Goal: Task Accomplishment & Management: Manage account settings

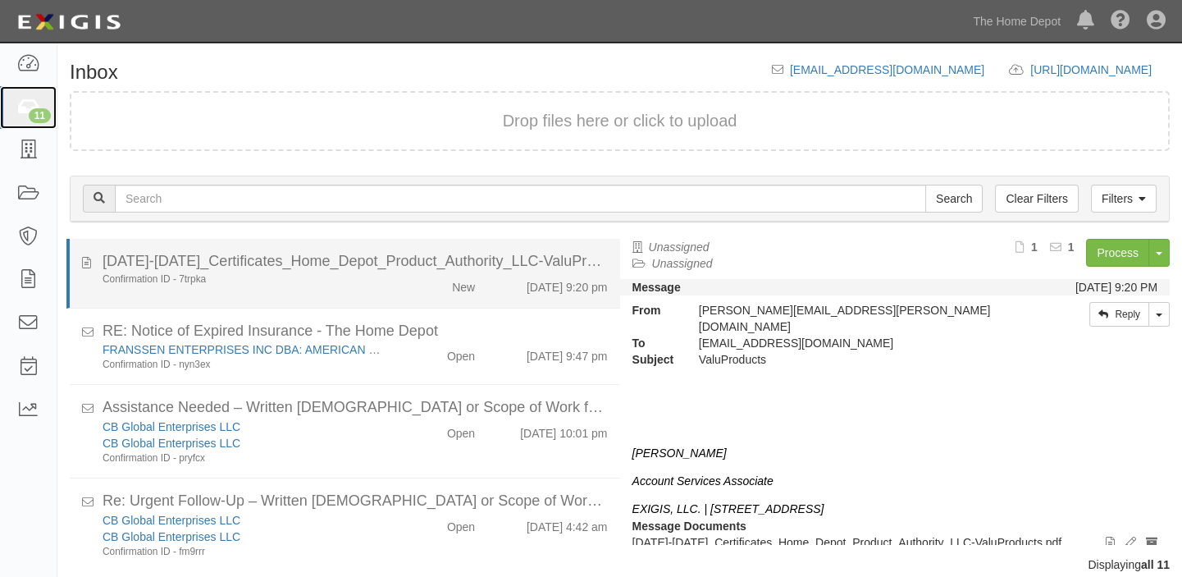
click at [28, 116] on icon at bounding box center [27, 107] width 23 height 19
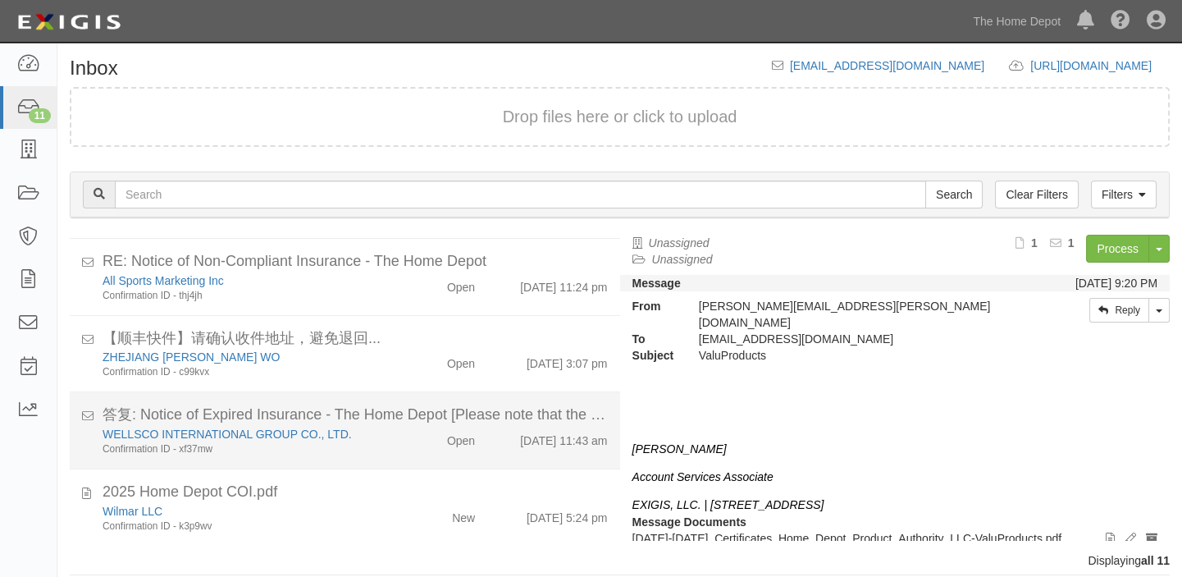
scroll to position [19, 0]
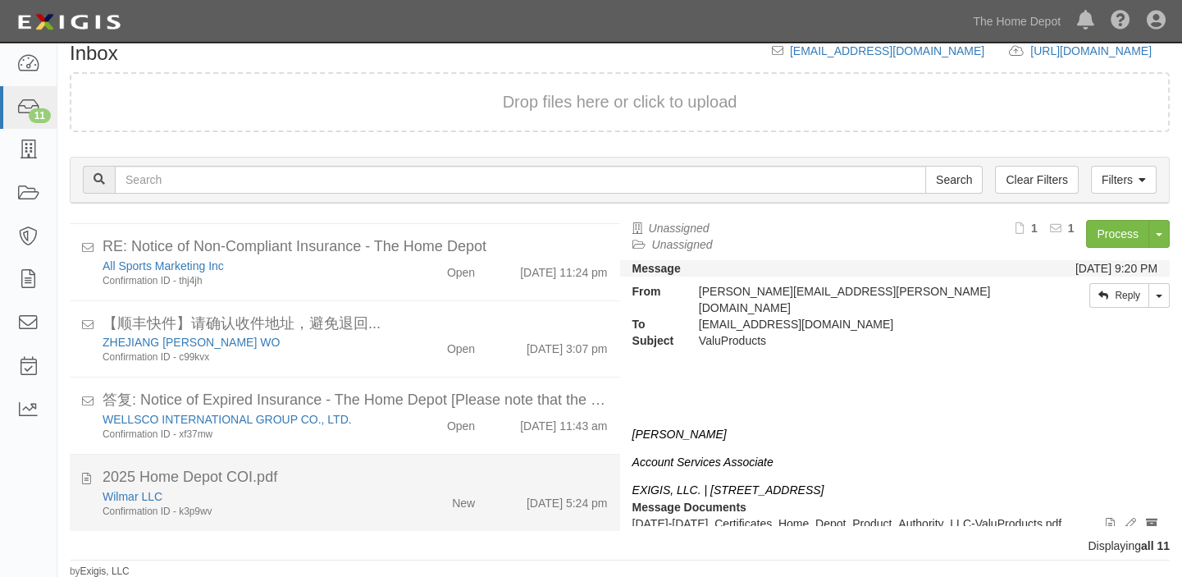
click at [400, 492] on div "New" at bounding box center [444, 499] width 89 height 23
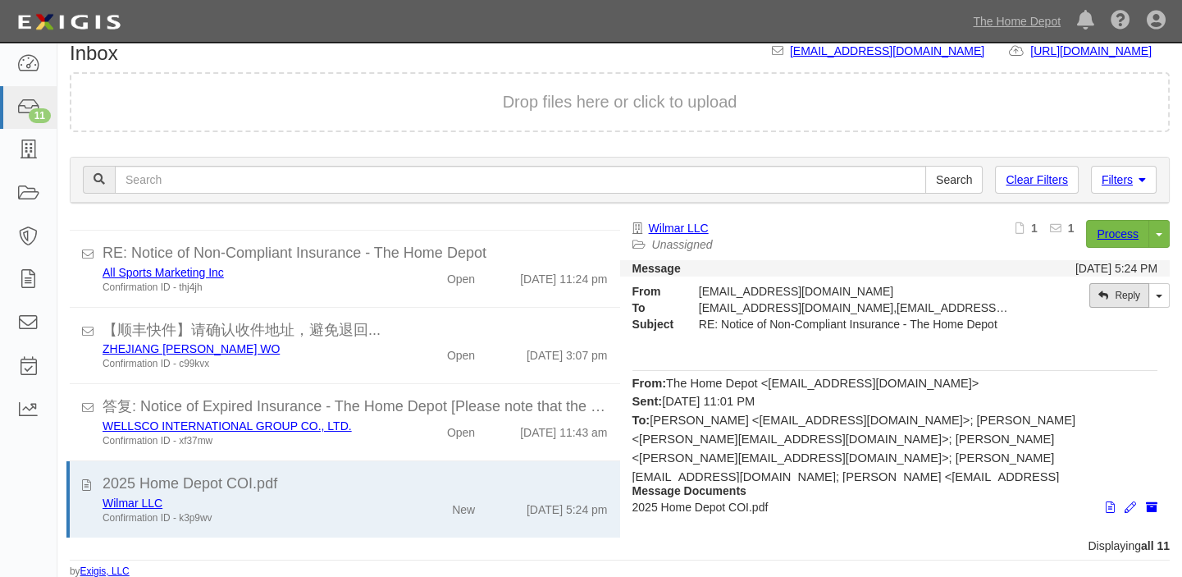
scroll to position [552, 0]
click at [1105, 234] on link "Process" at bounding box center [1117, 234] width 63 height 28
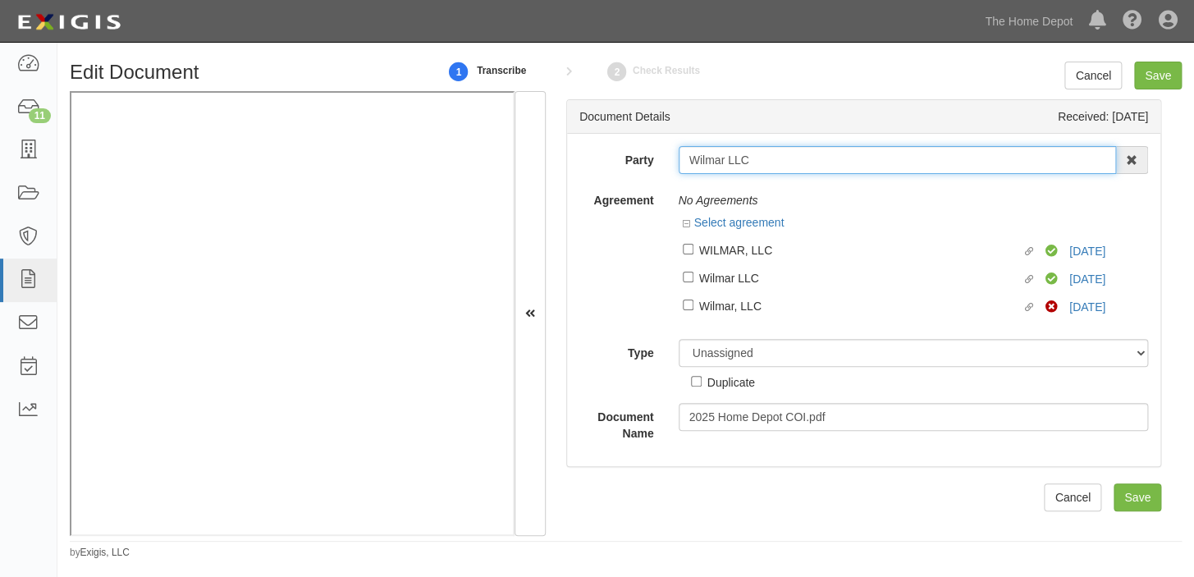
drag, startPoint x: 681, startPoint y: 160, endPoint x: 812, endPoint y: 163, distance: 131.3
click at [812, 163] on input "Wilmar LLC" at bounding box center [898, 160] width 438 height 28
drag, startPoint x: 765, startPoint y: 165, endPoint x: 790, endPoint y: 231, distance: 70.4
click at [1069, 302] on link "3/31/26" at bounding box center [1087, 306] width 36 height 13
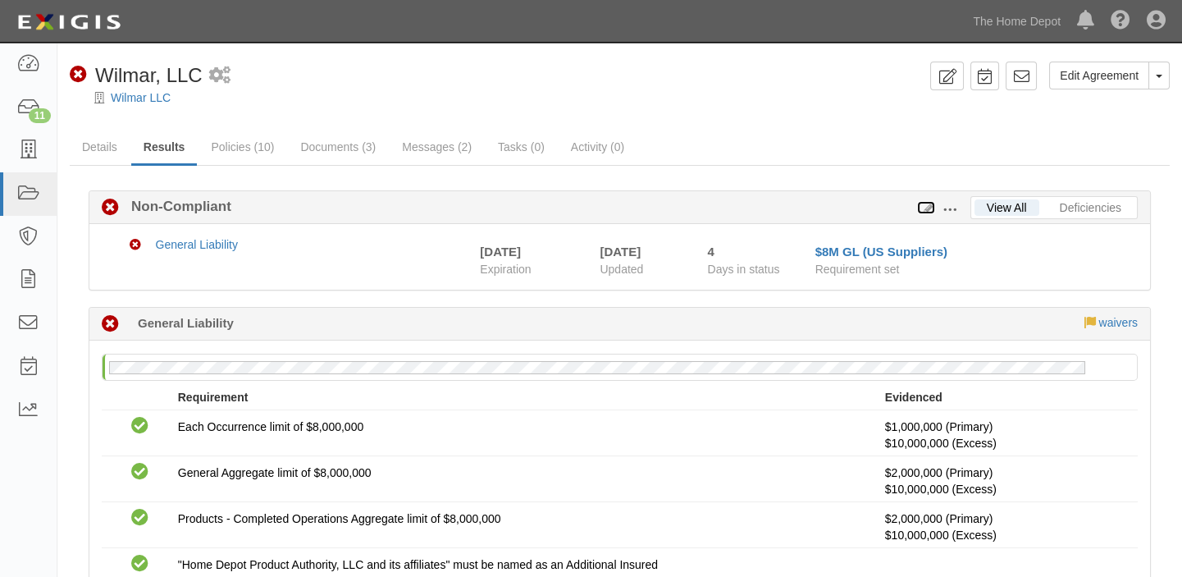
click at [927, 209] on icon at bounding box center [926, 208] width 18 height 11
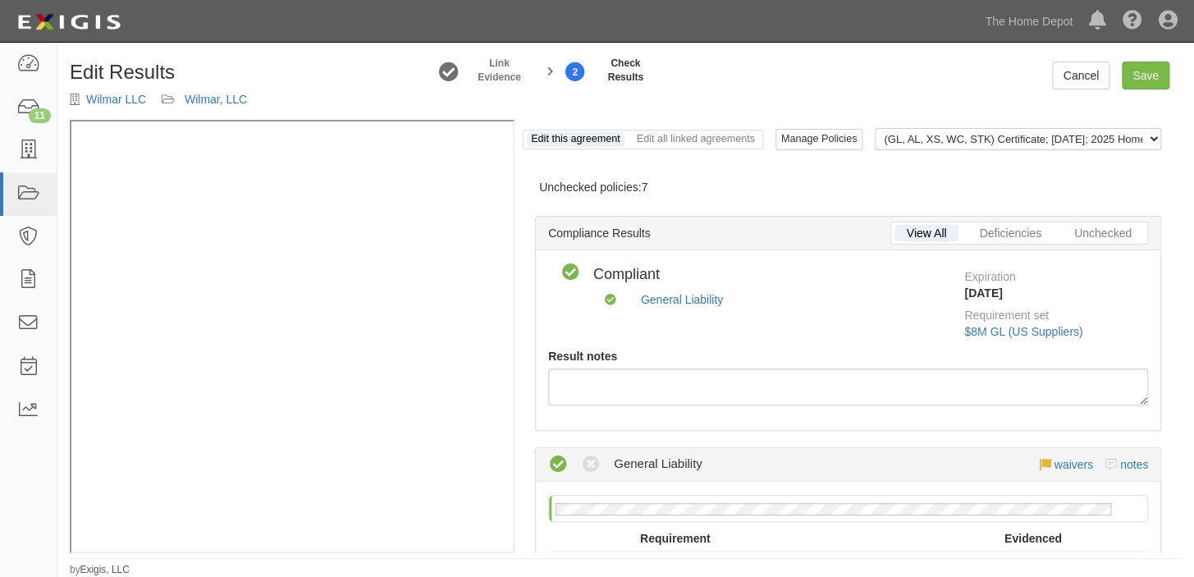
scroll to position [29, 0]
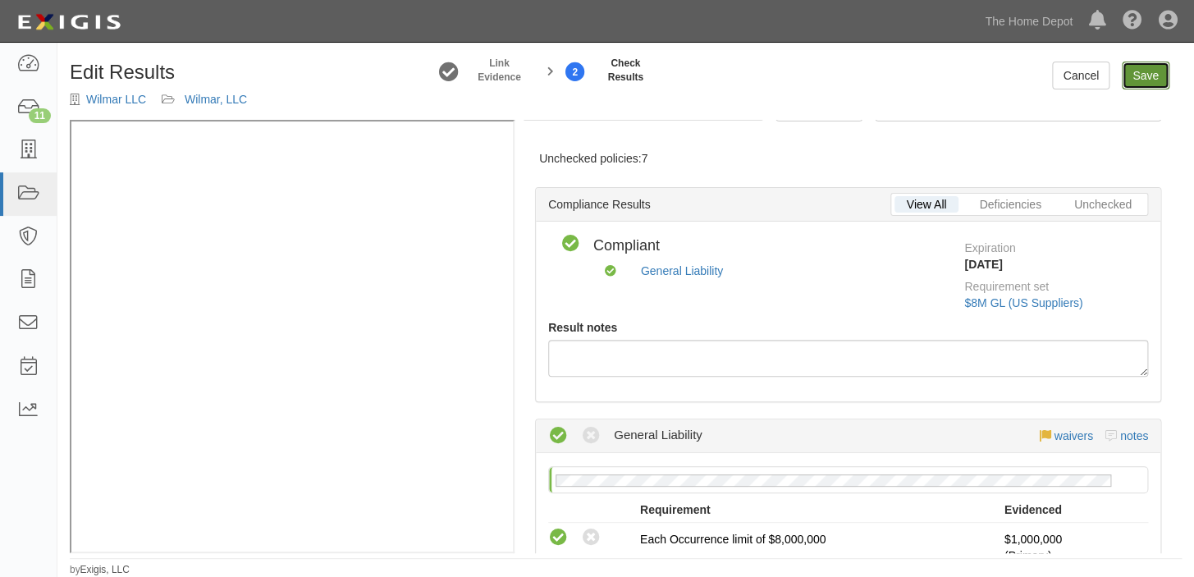
click at [1150, 80] on link "Save" at bounding box center [1146, 76] width 48 height 28
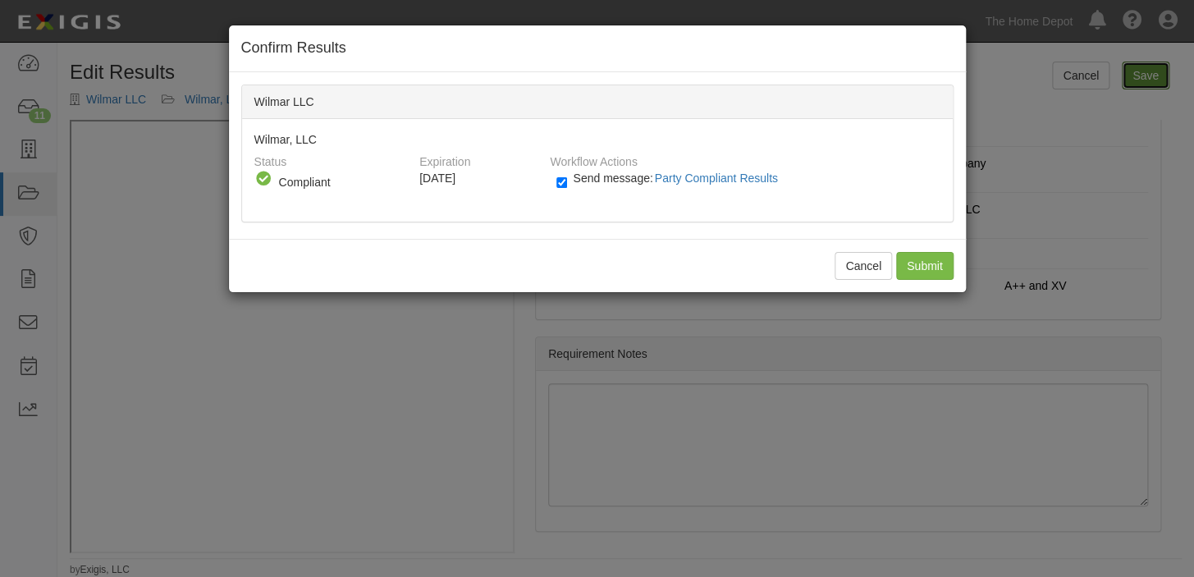
radio input "true"
click at [843, 262] on button "Cancel" at bounding box center [862, 266] width 57 height 28
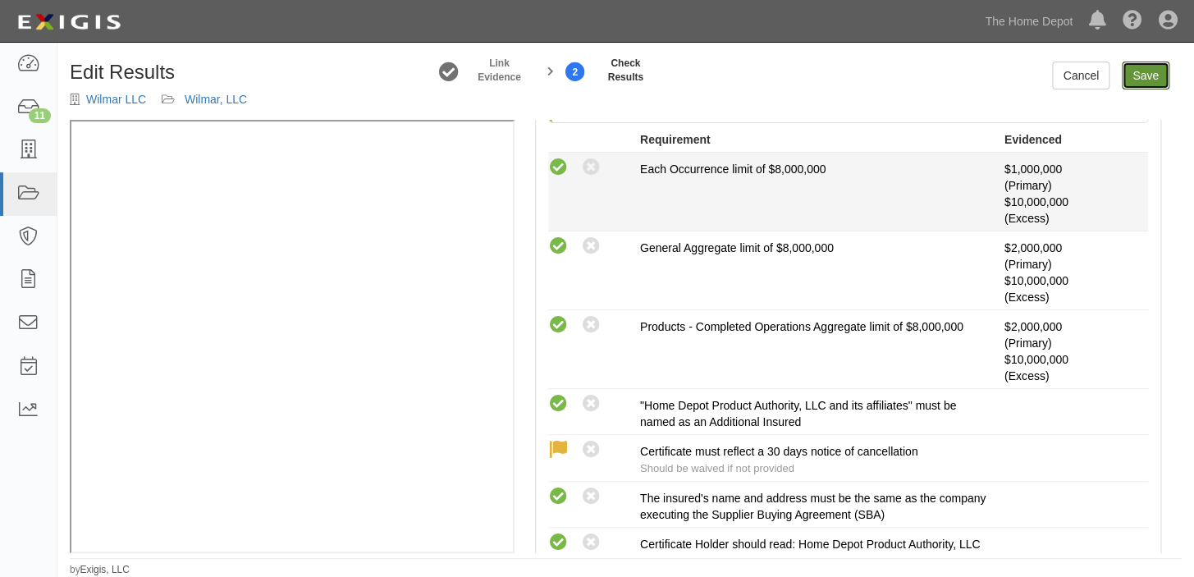
scroll to position [361, 0]
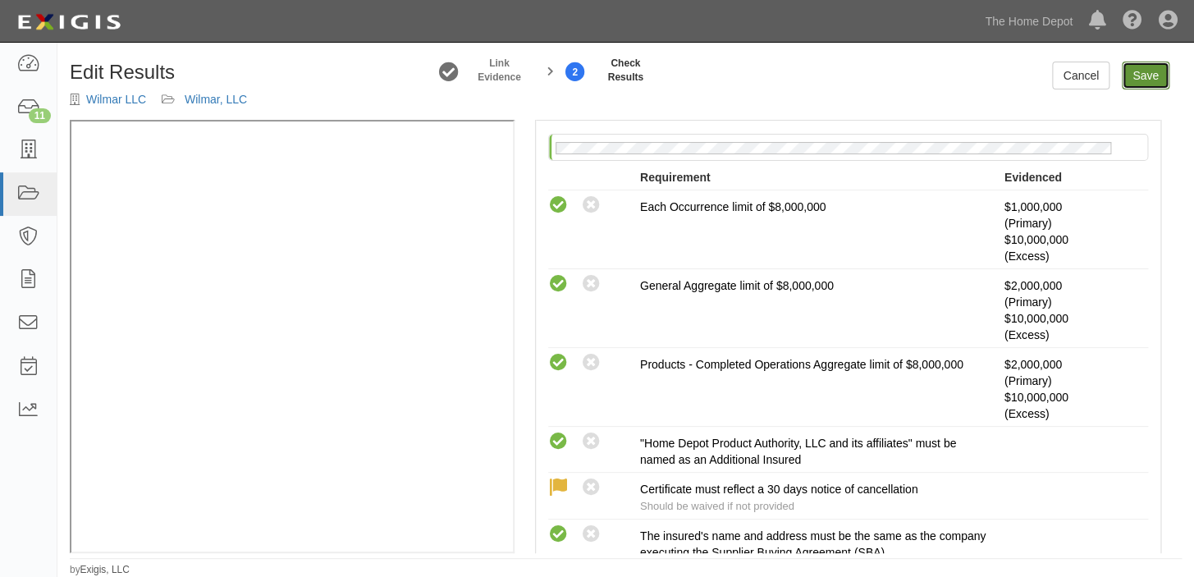
click at [1134, 78] on link "Save" at bounding box center [1146, 76] width 48 height 28
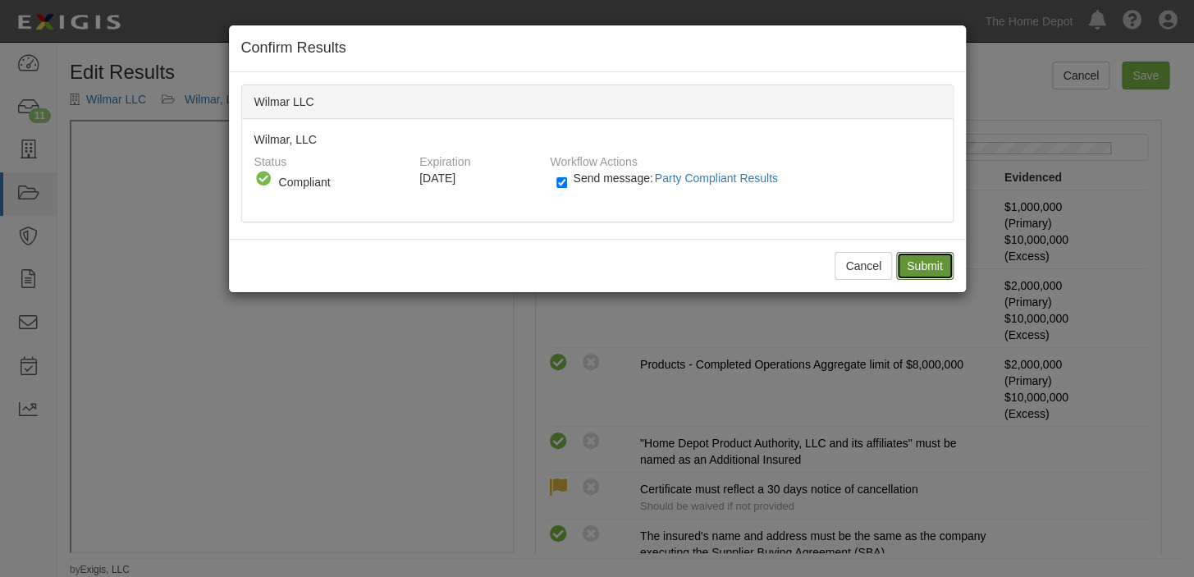
click at [918, 273] on input "Submit" at bounding box center [924, 266] width 57 height 28
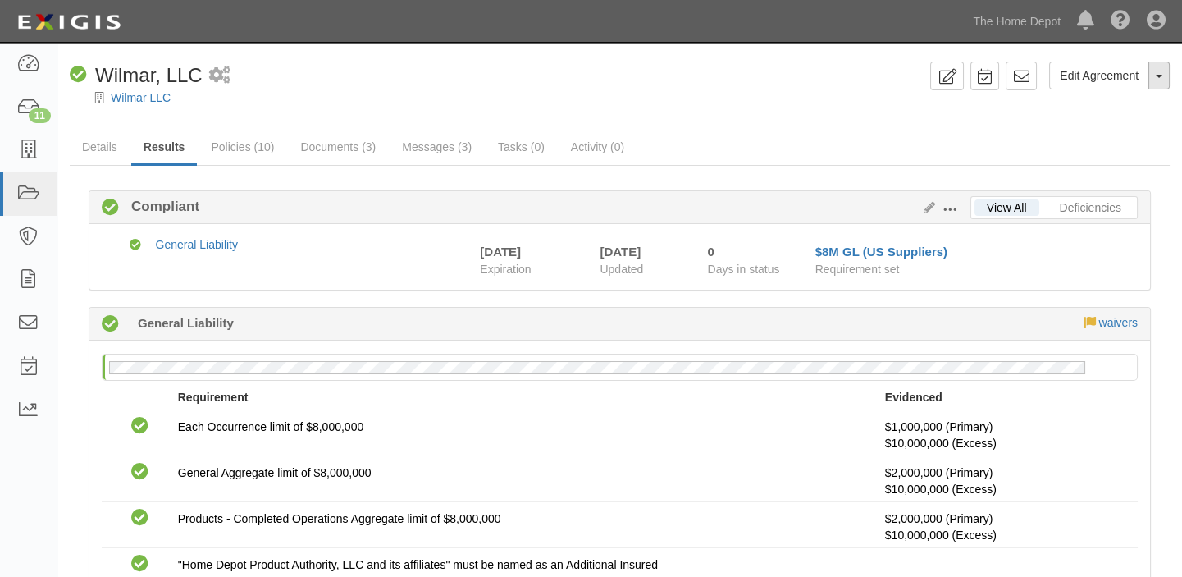
click at [1162, 80] on button "Toggle Agreement Dropdown" at bounding box center [1159, 76] width 21 height 28
click at [1121, 156] on button "Place in Default" at bounding box center [1105, 151] width 130 height 25
click at [1157, 82] on button "Toggle Agreement Dropdown" at bounding box center [1159, 76] width 21 height 28
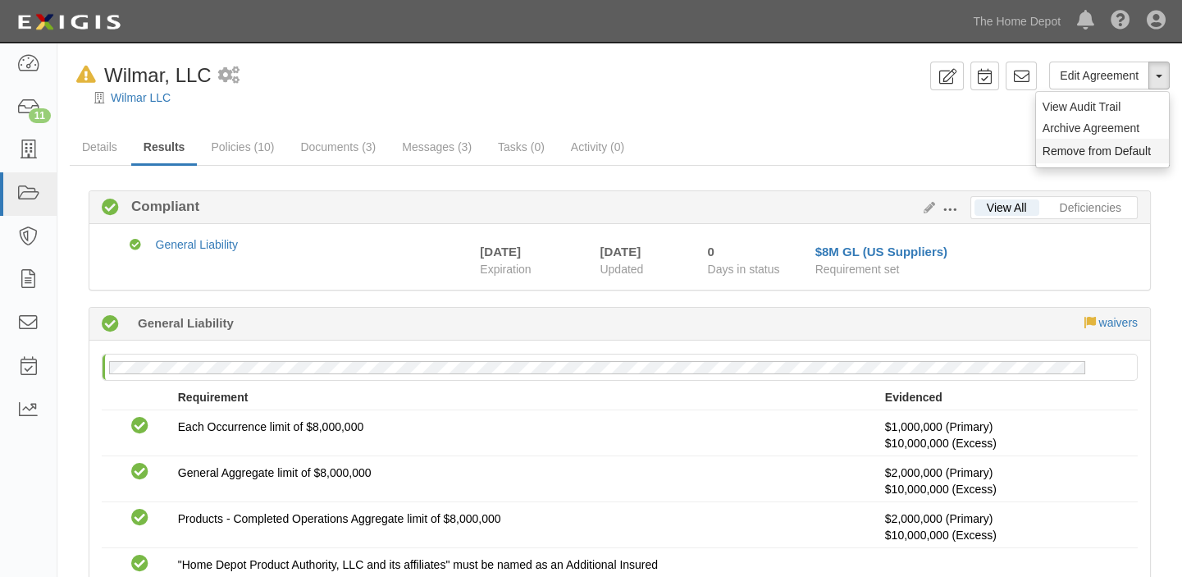
click at [1135, 154] on button "Remove from Default" at bounding box center [1102, 151] width 133 height 25
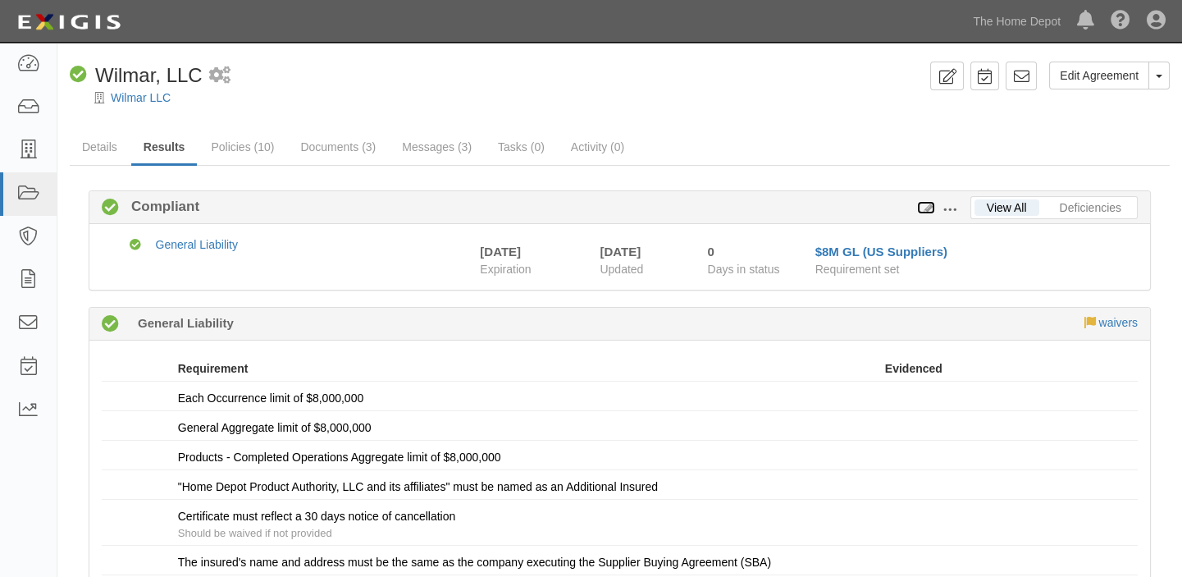
drag, startPoint x: 0, startPoint y: 0, endPoint x: 927, endPoint y: 206, distance: 949.8
click at [927, 206] on icon at bounding box center [926, 208] width 18 height 11
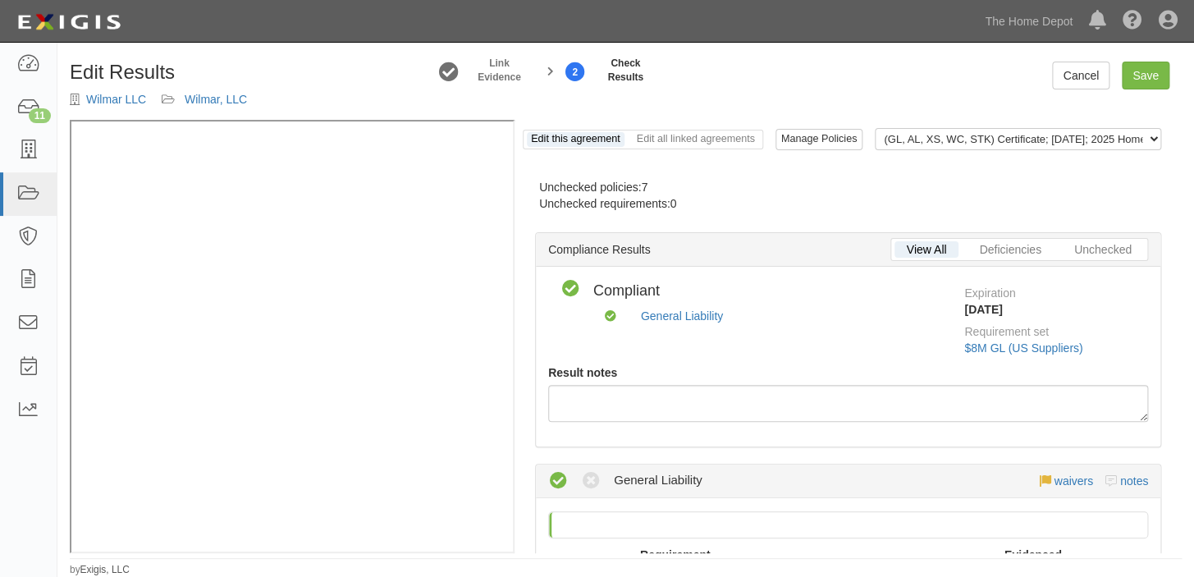
radio input "false"
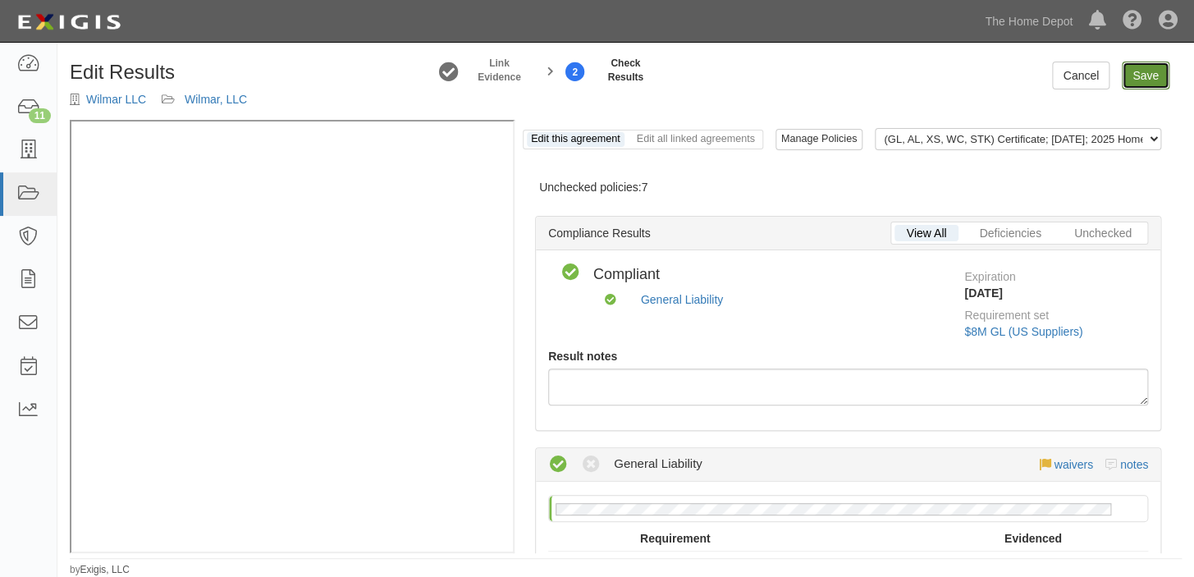
click at [1159, 71] on link "Save" at bounding box center [1146, 76] width 48 height 28
radio input "true"
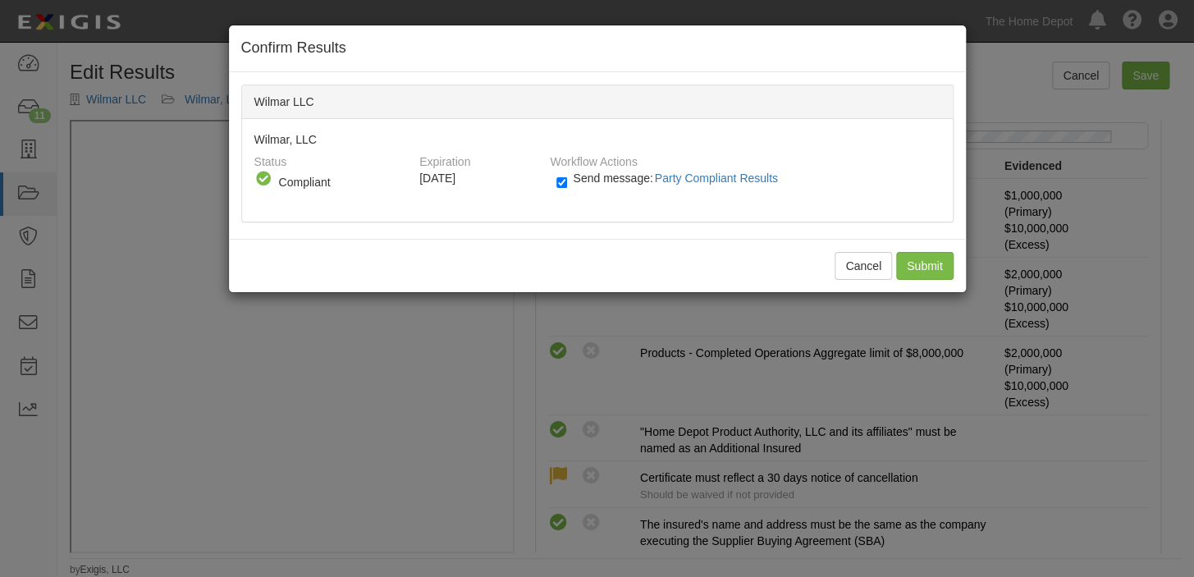
click at [603, 181] on span "Send message: Party Compliant Results" at bounding box center [678, 177] width 211 height 13
click at [567, 181] on input "Send message: Party Compliant Results" at bounding box center [561, 182] width 11 height 19
checkbox input "false"
click at [919, 259] on input "Submit" at bounding box center [924, 266] width 57 height 28
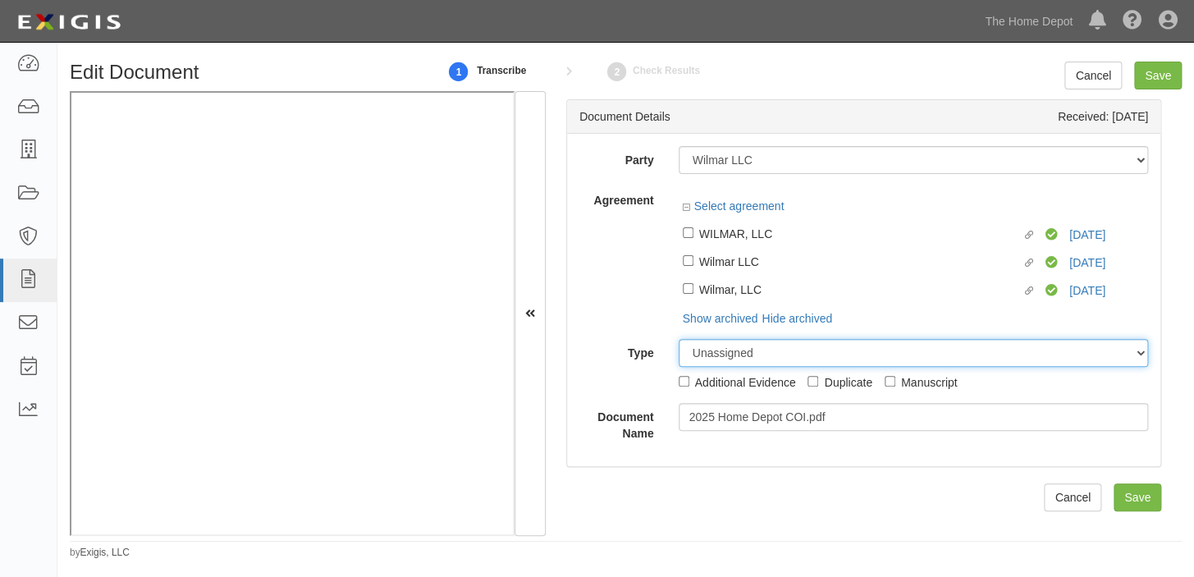
click at [812, 354] on select "Unassigned Binder Cancellation Notice Certificate Contract Endorsement Insuranc…" at bounding box center [914, 353] width 470 height 28
select select "OtherDetail"
click at [679, 340] on select "Unassigned Binder Cancellation Notice Certificate Contract Endorsement Insuranc…" at bounding box center [914, 353] width 470 height 28
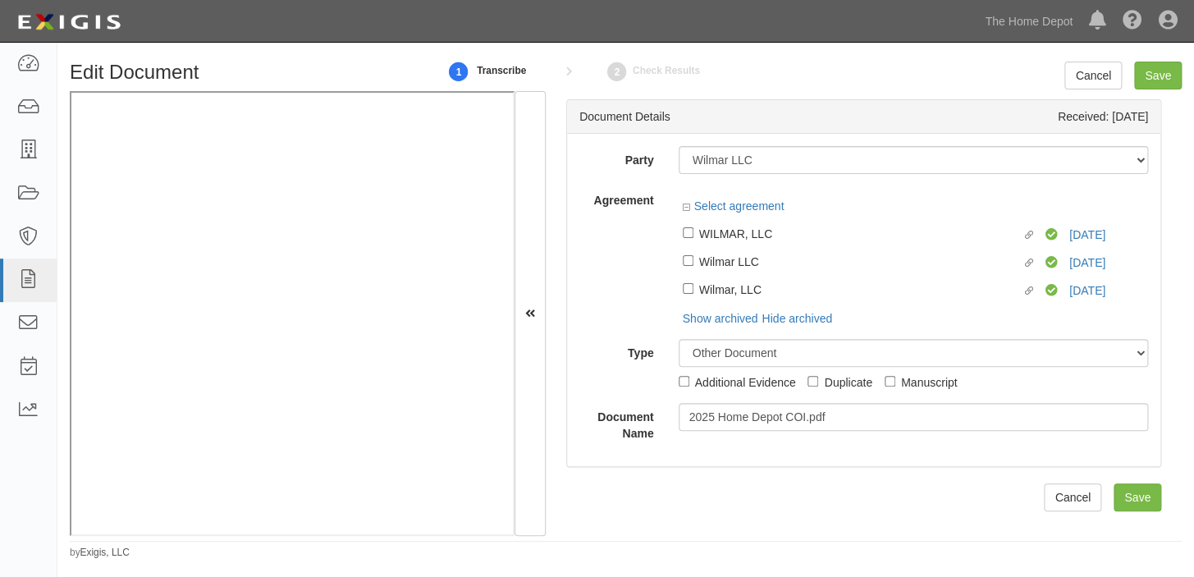
click at [821, 377] on div "Unassigned Binder Cancellation Notice Certificate Contract Endorsement Insuranc…" at bounding box center [913, 365] width 495 height 52
click at [826, 380] on div "Unassigned Binder Cancellation Notice Certificate Contract Endorsement Insuranc…" at bounding box center [913, 365] width 495 height 52
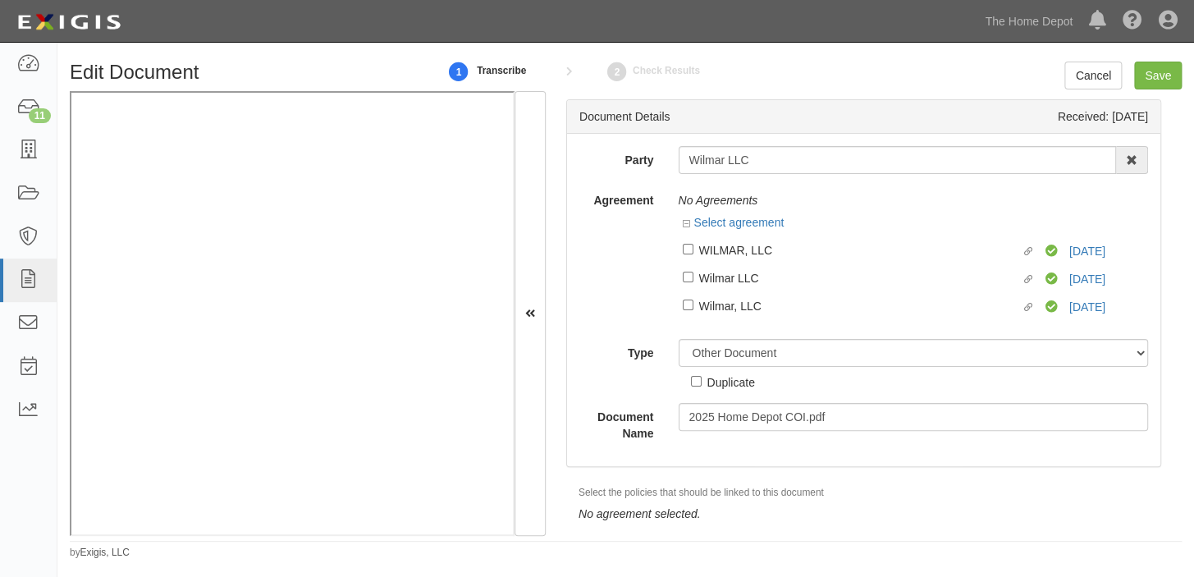
click at [729, 378] on div "Duplicate" at bounding box center [731, 382] width 48 height 18
click at [702, 378] on input "Duplicate" at bounding box center [696, 381] width 11 height 11
checkbox input "true"
click at [1157, 77] on input "Save" at bounding box center [1158, 76] width 48 height 28
